Goal: Find specific page/section: Find specific page/section

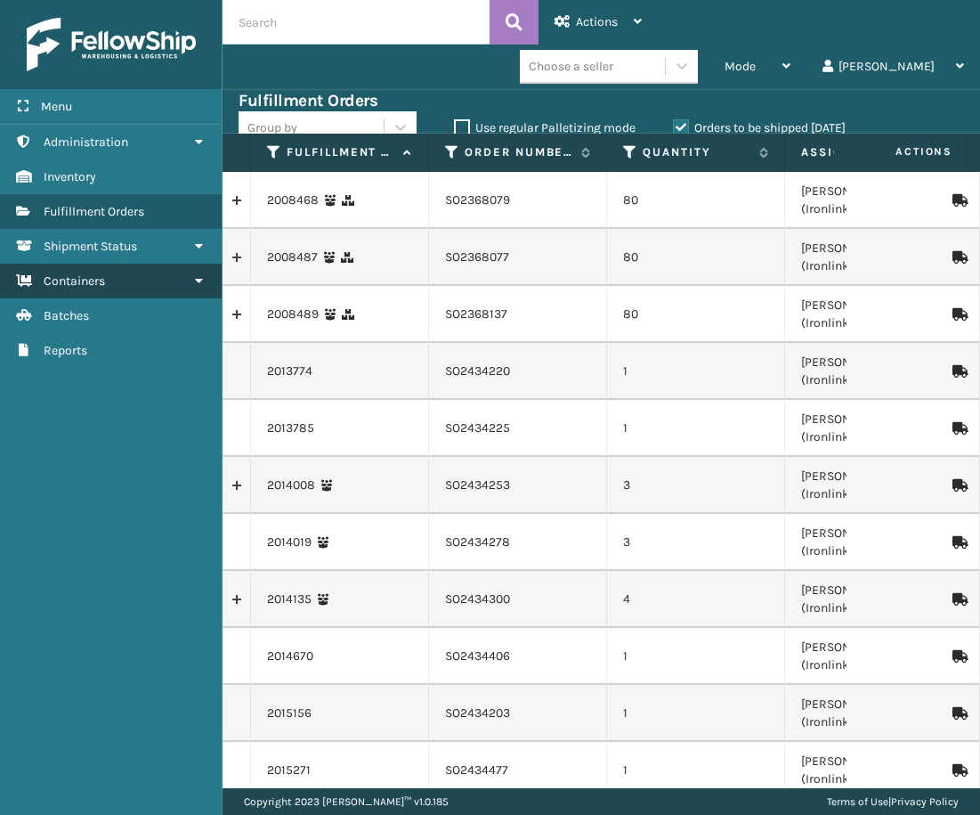
click at [105, 281] on span "Containers" at bounding box center [74, 280] width 61 height 15
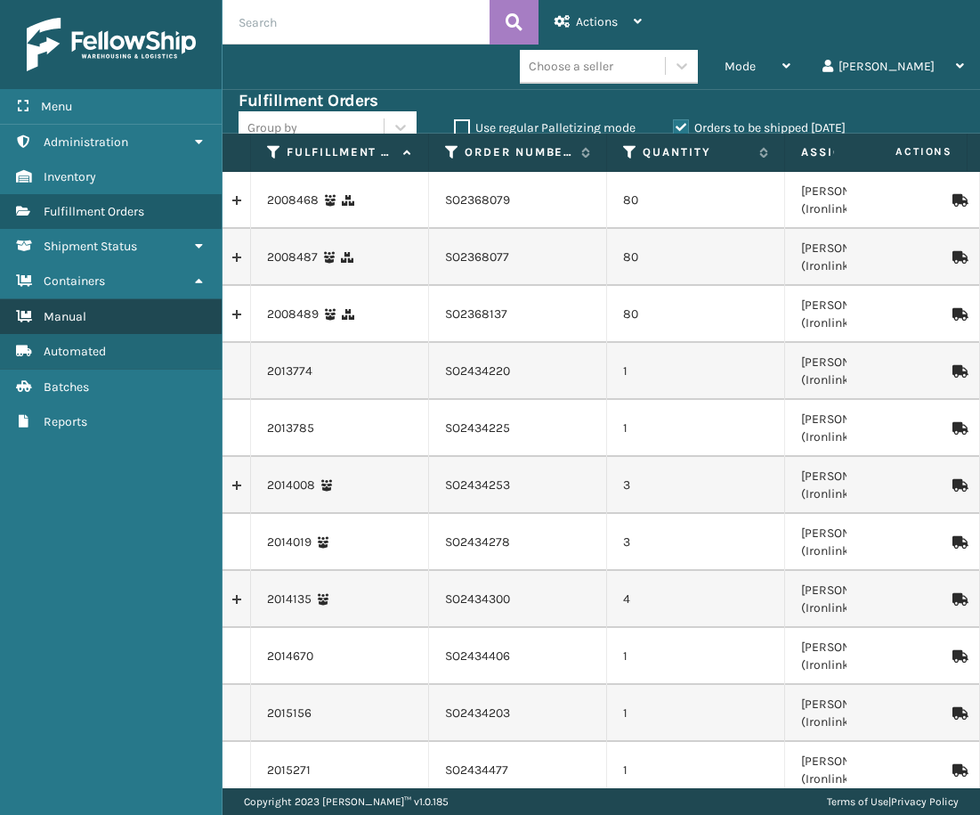
click at [108, 328] on link "Manual" at bounding box center [111, 316] width 222 height 35
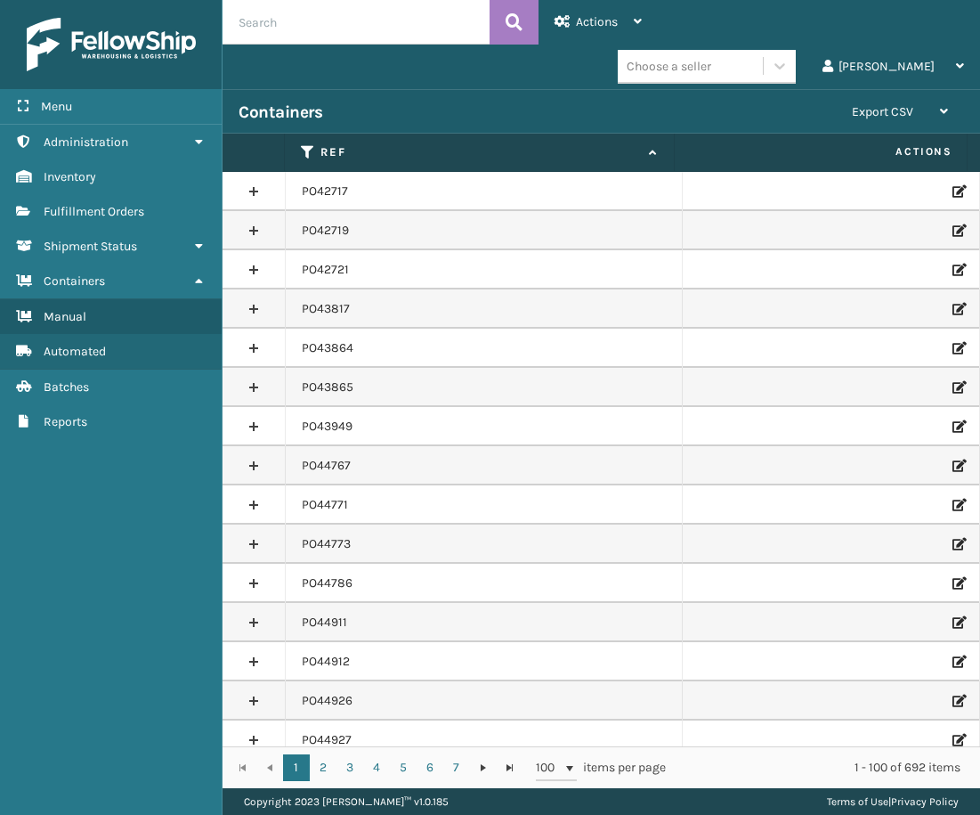
click at [294, 39] on input "text" at bounding box center [356, 22] width 267 height 45
type input "PO49530"
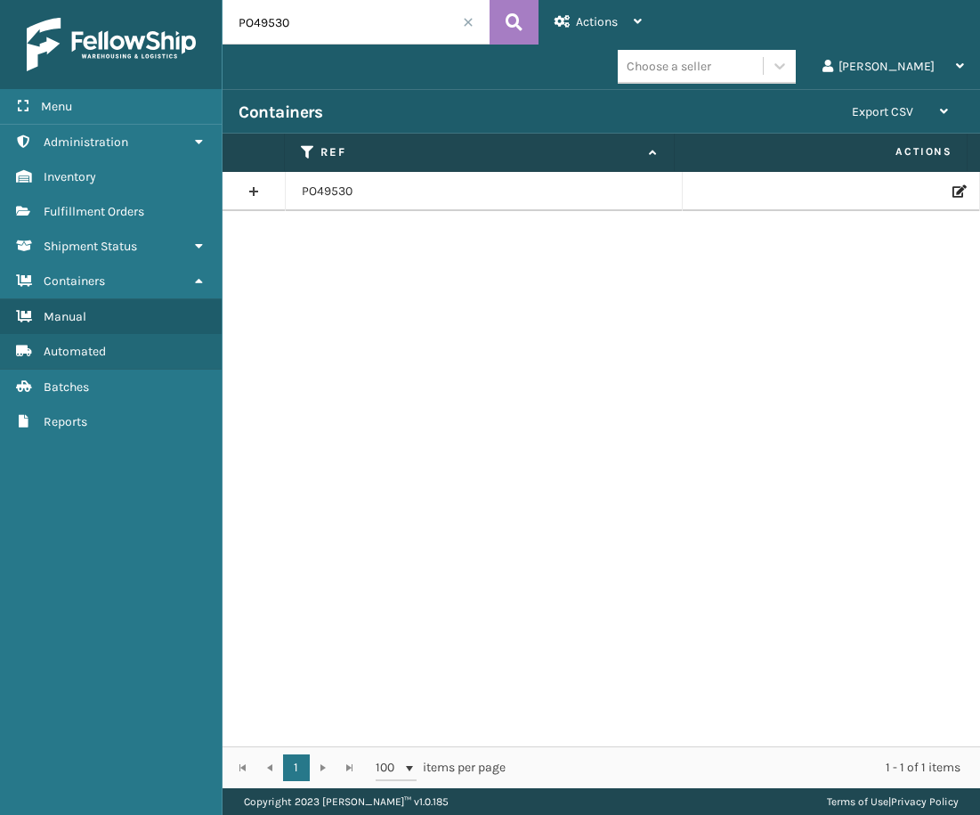
click at [953, 191] on icon at bounding box center [958, 191] width 11 height 12
